Goal: Find specific page/section: Find specific page/section

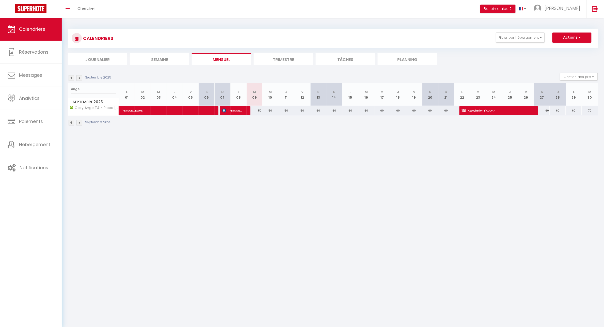
drag, startPoint x: 92, startPoint y: 90, endPoint x: 68, endPoint y: 88, distance: 24.7
click at [92, 90] on input "ange" at bounding box center [93, 89] width 45 height 9
click at [66, 88] on div "CALENDRIERS Filtrer par hébergement [GEOGRAPHIC_DATA] 🌼 [GEOGRAPHIC_DATA] - T1 …" at bounding box center [333, 77] width 542 height 119
click at [65, 88] on div "CALENDRIERS Filtrer par hébergement [GEOGRAPHIC_DATA] 🌼 [GEOGRAPHIC_DATA] - T1 …" at bounding box center [333, 77] width 542 height 119
click at [86, 88] on input "ange" at bounding box center [93, 89] width 45 height 9
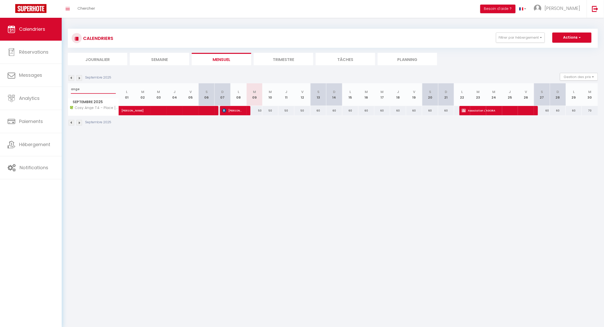
drag, startPoint x: 78, startPoint y: 89, endPoint x: 66, endPoint y: 89, distance: 12.2
click at [66, 89] on div "CALENDRIERS Filtrer par hébergement [GEOGRAPHIC_DATA] 🌼 [GEOGRAPHIC_DATA] - T1 …" at bounding box center [333, 77] width 542 height 119
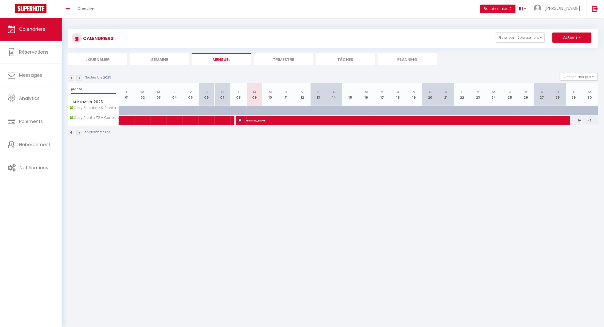
click at [90, 87] on input "planta" at bounding box center [93, 89] width 45 height 9
drag, startPoint x: 73, startPoint y: 87, endPoint x: 63, endPoint y: 88, distance: 10.5
click at [63, 88] on div "CALENDRIERS Filtrer par hébergement [GEOGRAPHIC_DATA] 🌼 [GEOGRAPHIC_DATA] - T1 …" at bounding box center [333, 82] width 542 height 129
type input "m"
type input "ambre"
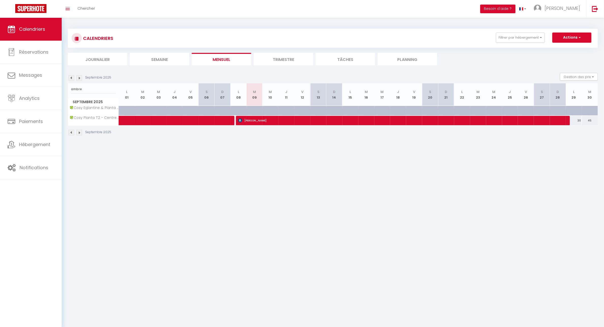
click at [287, 59] on li "Trimestre" at bounding box center [283, 59] width 59 height 12
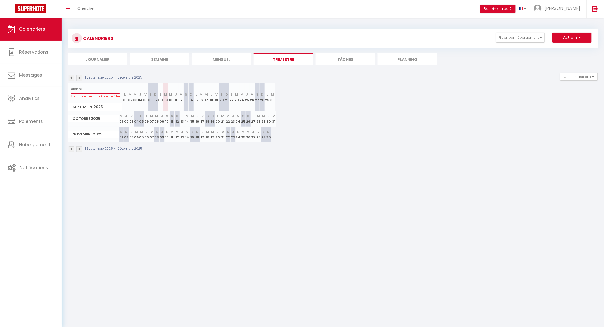
click at [88, 93] on input "ambre" at bounding box center [95, 89] width 49 height 9
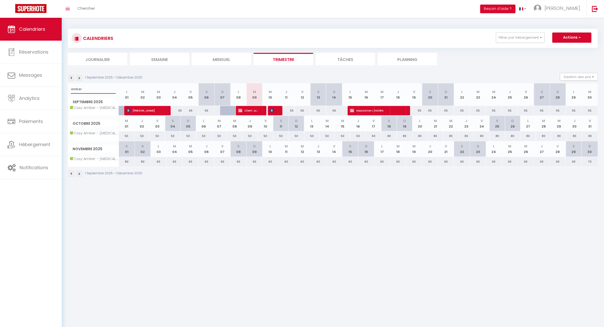
drag, startPoint x: 84, startPoint y: 90, endPoint x: 66, endPoint y: 89, distance: 18.1
click at [66, 89] on div "CALENDRIERS Filtrer par hébergement [GEOGRAPHIC_DATA] 🌼 [GEOGRAPHIC_DATA] - T1 …" at bounding box center [333, 103] width 542 height 170
type input "planta"
